Goal: Check status

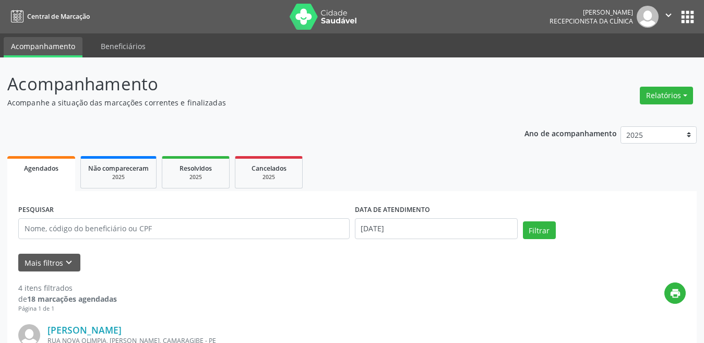
select select "8"
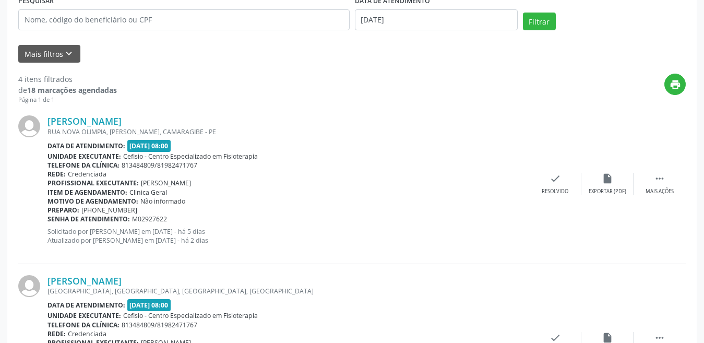
scroll to position [209, 0]
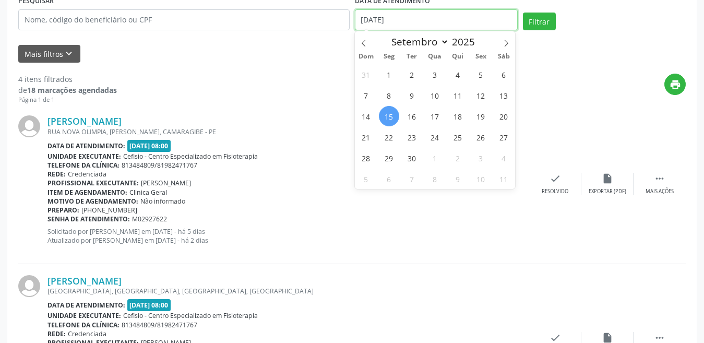
click at [431, 19] on input "[DATE]" at bounding box center [436, 19] width 163 height 21
click at [383, 117] on span "15" at bounding box center [389, 116] width 20 height 20
type input "[DATE]"
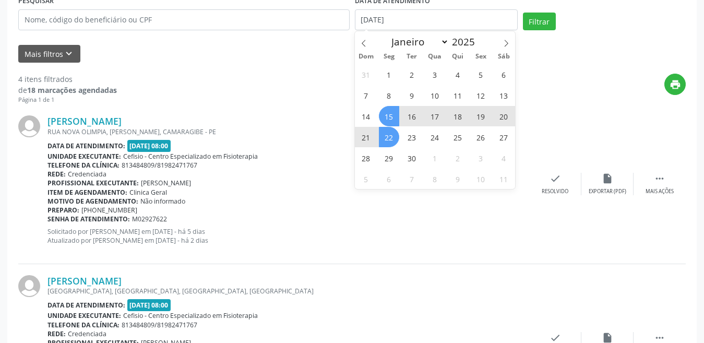
click at [380, 145] on span "22" at bounding box center [389, 137] width 20 height 20
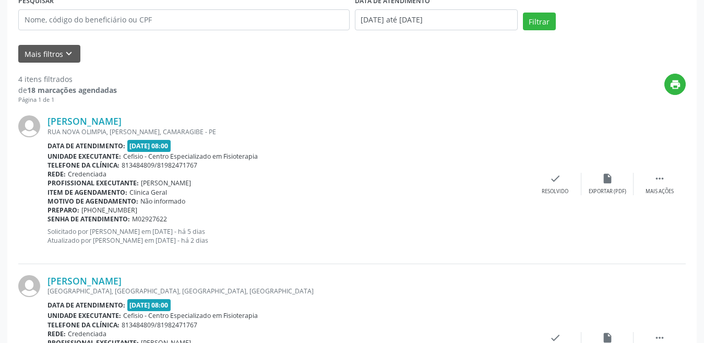
click at [537, 12] on div "PESQUISAR DATA DE ATENDIMENTO [DATE] até [DATE] Filtrar" at bounding box center [352, 15] width 673 height 44
click at [536, 24] on button "Filtrar" at bounding box center [539, 22] width 33 height 18
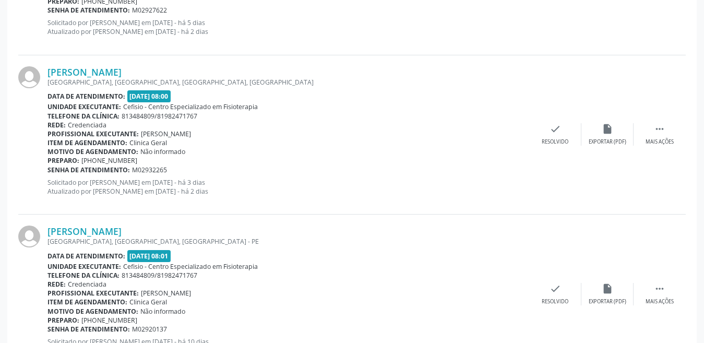
scroll to position [470, 0]
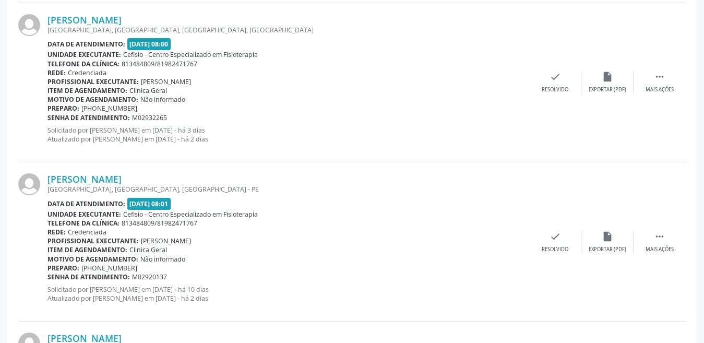
drag, startPoint x: 141, startPoint y: 240, endPoint x: 208, endPoint y: 238, distance: 67.4
click at [208, 238] on div "Profissional executante: [PERSON_NAME]" at bounding box center [289, 241] width 482 height 9
copy span "[PERSON_NAME]"
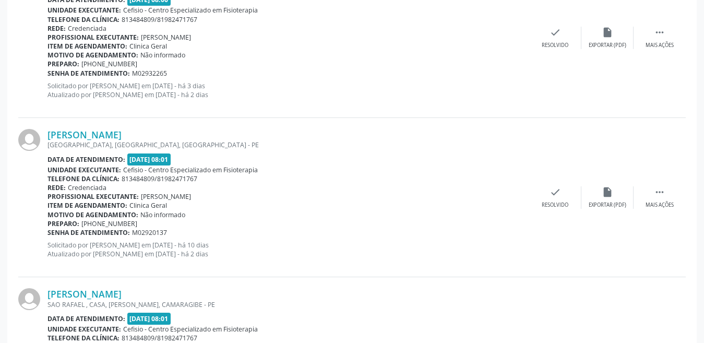
scroll to position [626, 0]
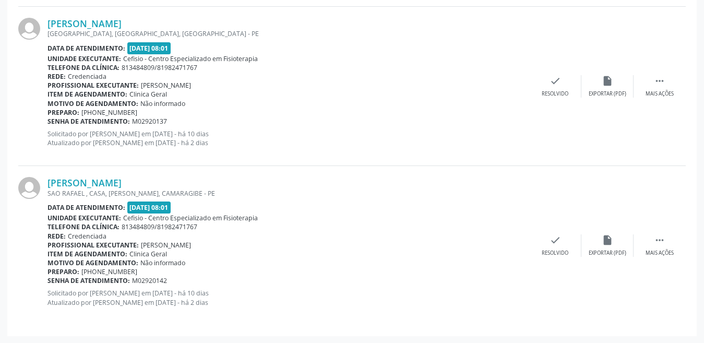
click at [302, 257] on div "Item de agendamento: Clinica Geral" at bounding box center [289, 254] width 482 height 9
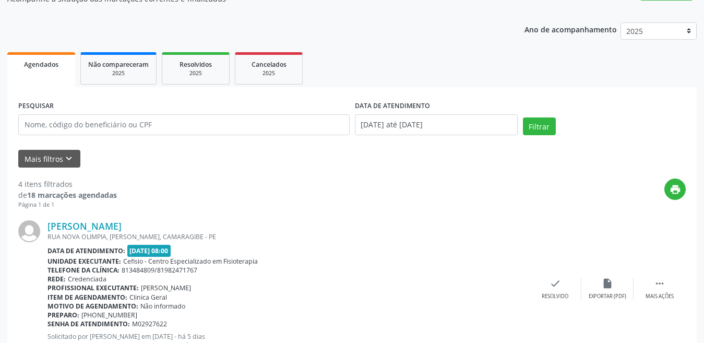
scroll to position [103, 0]
